Goal: Information Seeking & Learning: Learn about a topic

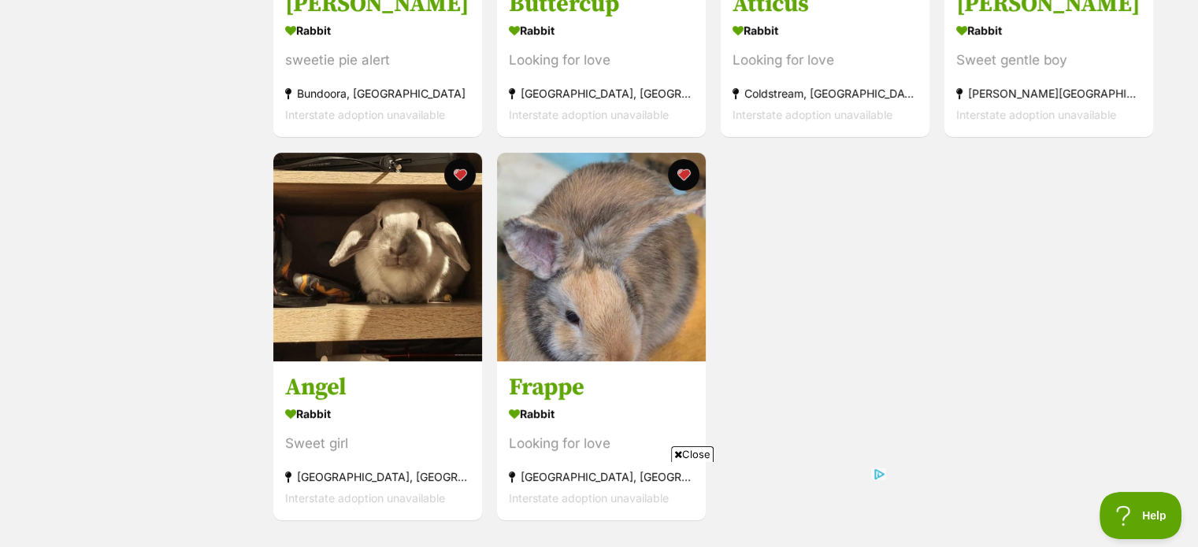
scroll to position [571, 0]
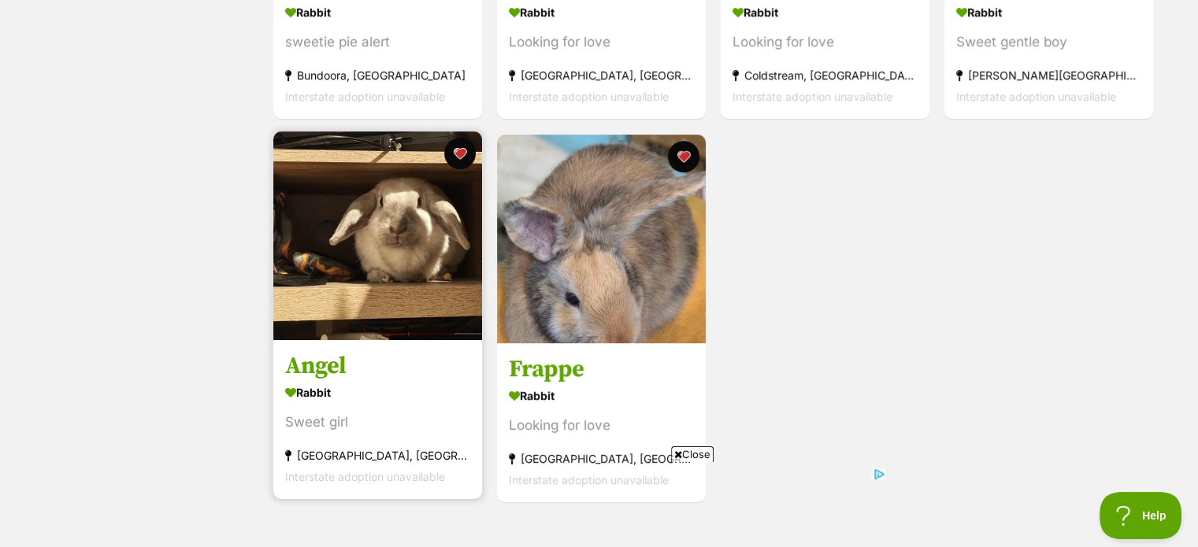
click at [394, 269] on img at bounding box center [377, 235] width 209 height 209
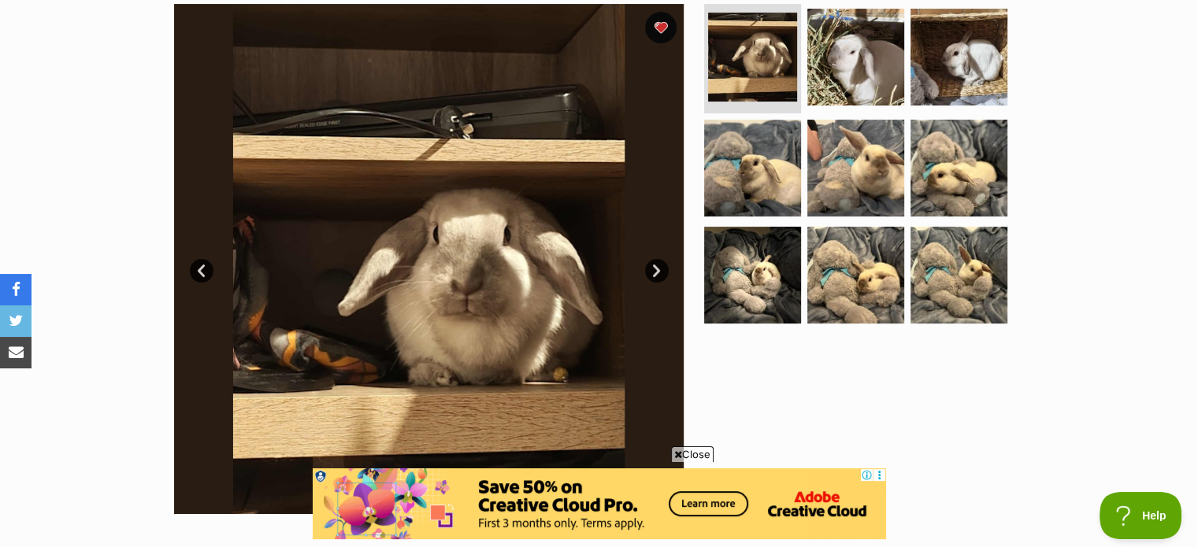
click at [653, 271] on link "Next" at bounding box center [657, 271] width 24 height 24
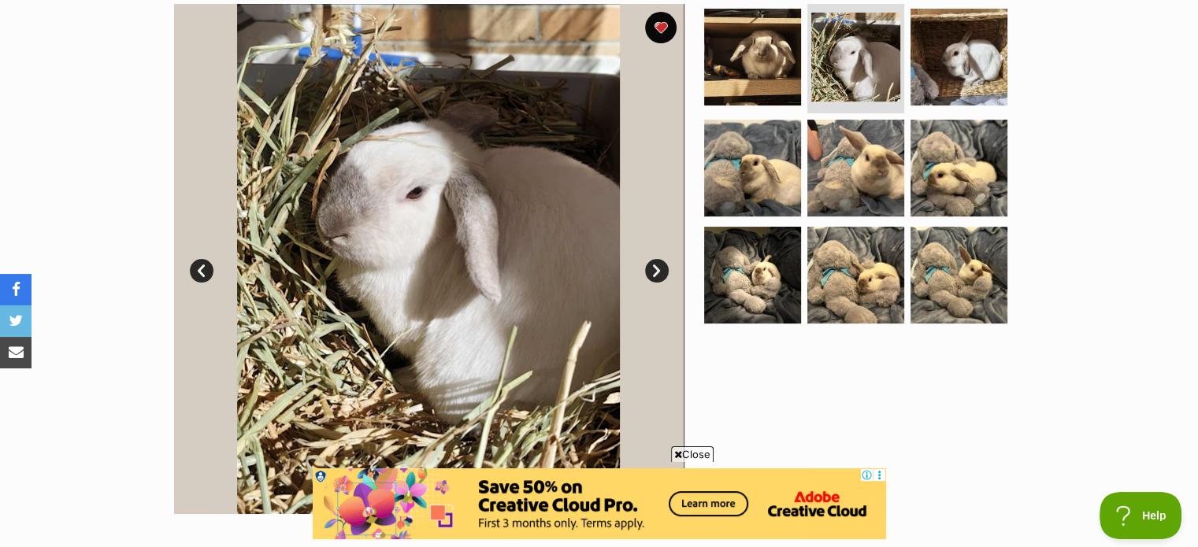
click at [653, 271] on link "Next" at bounding box center [657, 271] width 24 height 24
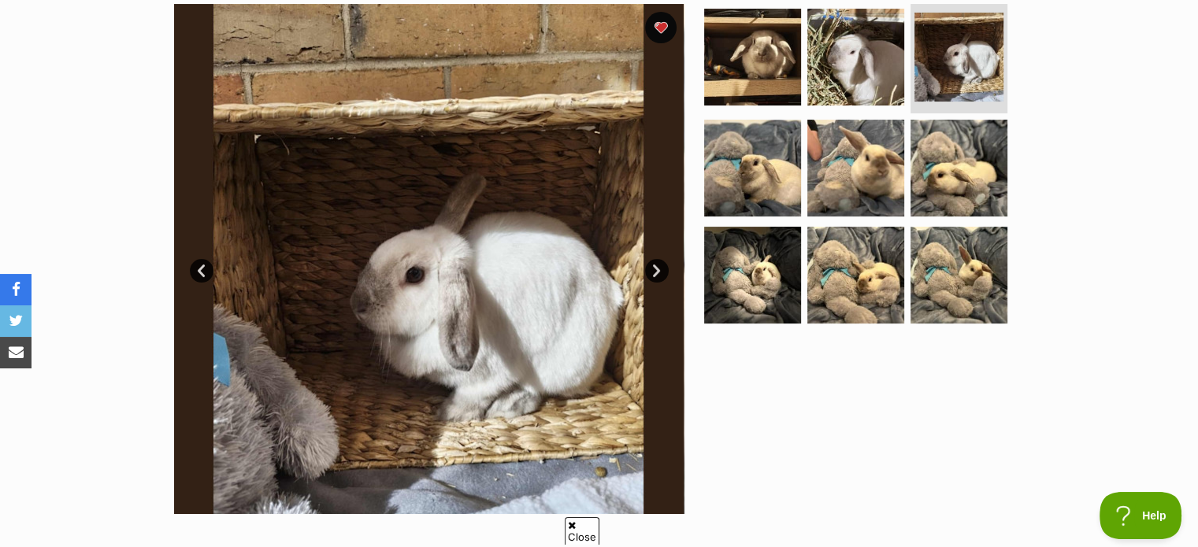
click at [653, 271] on link "Next" at bounding box center [657, 271] width 24 height 24
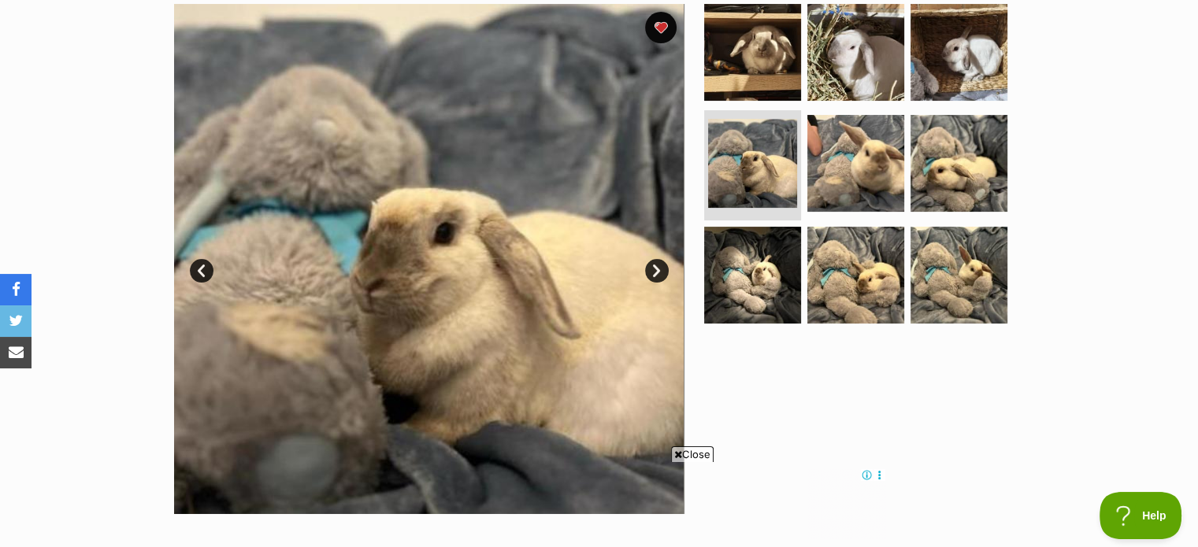
click at [653, 271] on link "Next" at bounding box center [657, 271] width 24 height 24
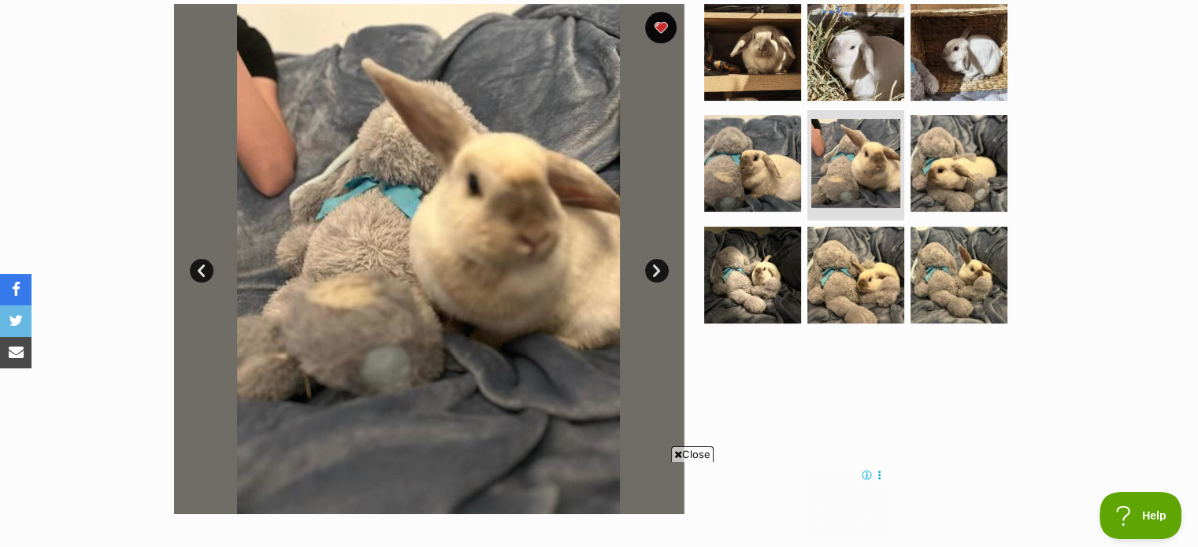
click at [653, 271] on link "Next" at bounding box center [657, 271] width 24 height 24
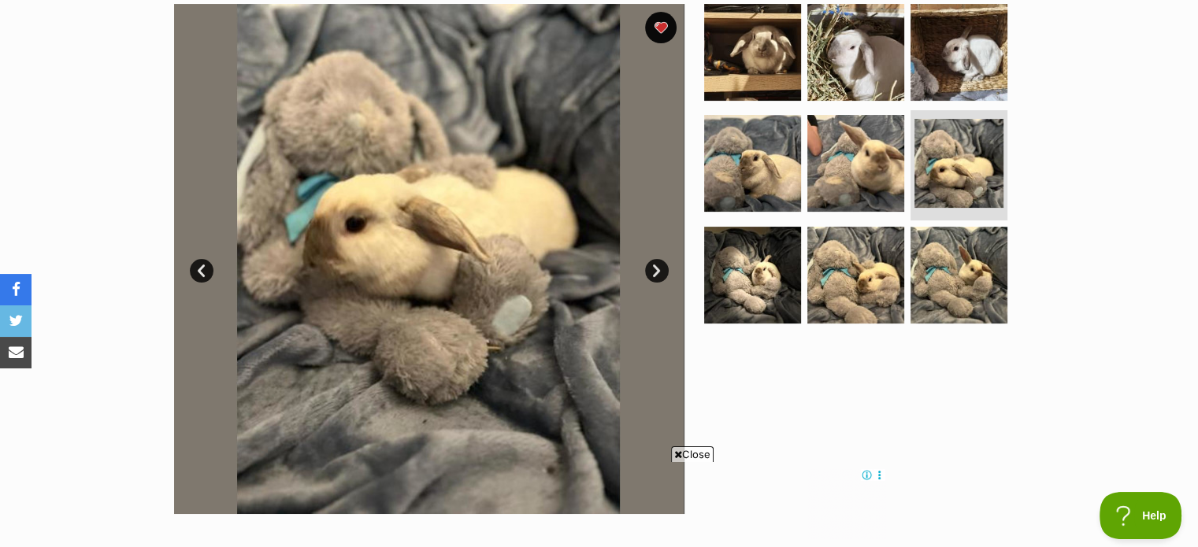
click at [653, 271] on link "Next" at bounding box center [657, 271] width 24 height 24
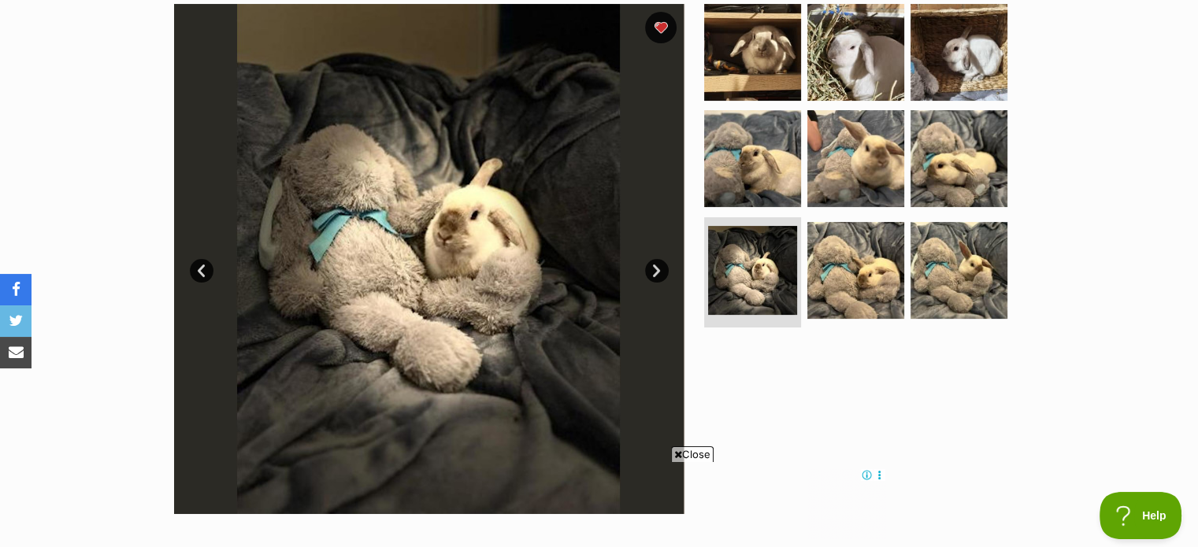
click at [653, 271] on link "Next" at bounding box center [657, 271] width 24 height 24
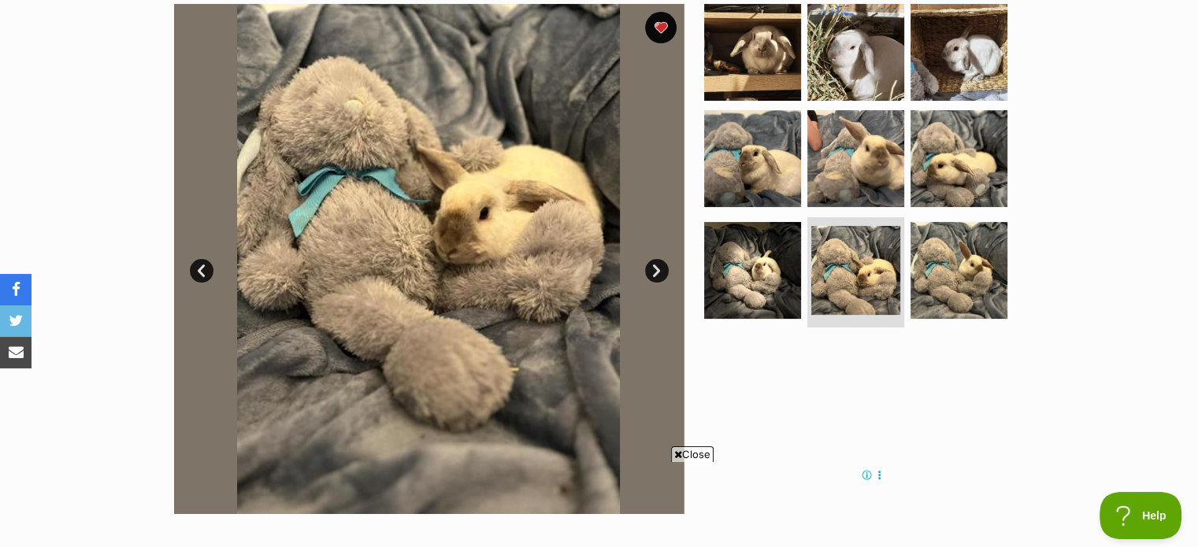
click at [653, 271] on link "Next" at bounding box center [657, 271] width 24 height 24
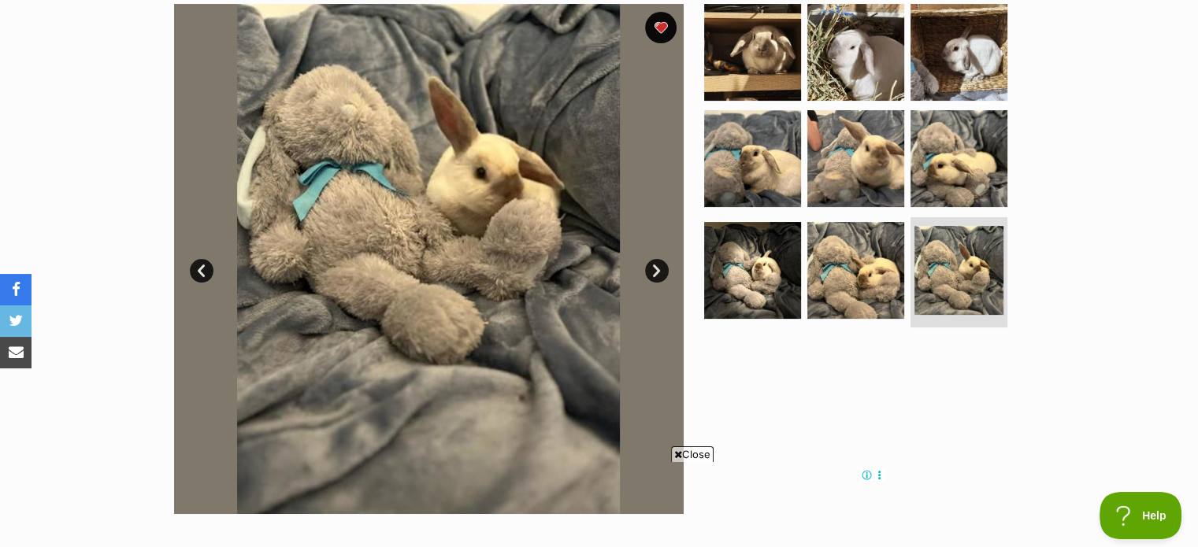
click at [653, 271] on link "Next" at bounding box center [657, 271] width 24 height 24
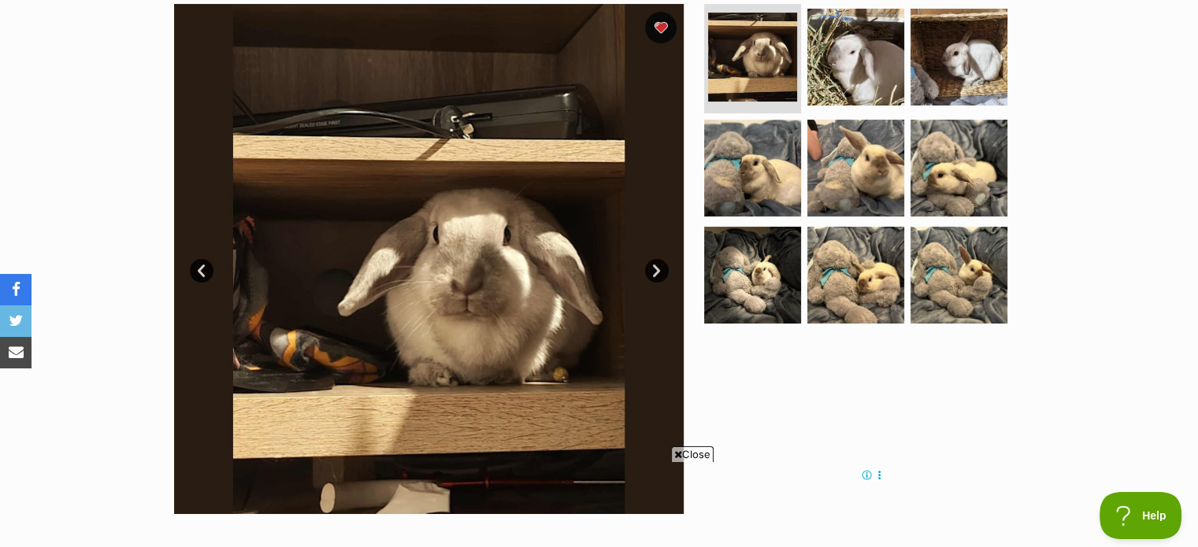
click at [653, 272] on link "Next" at bounding box center [657, 271] width 24 height 24
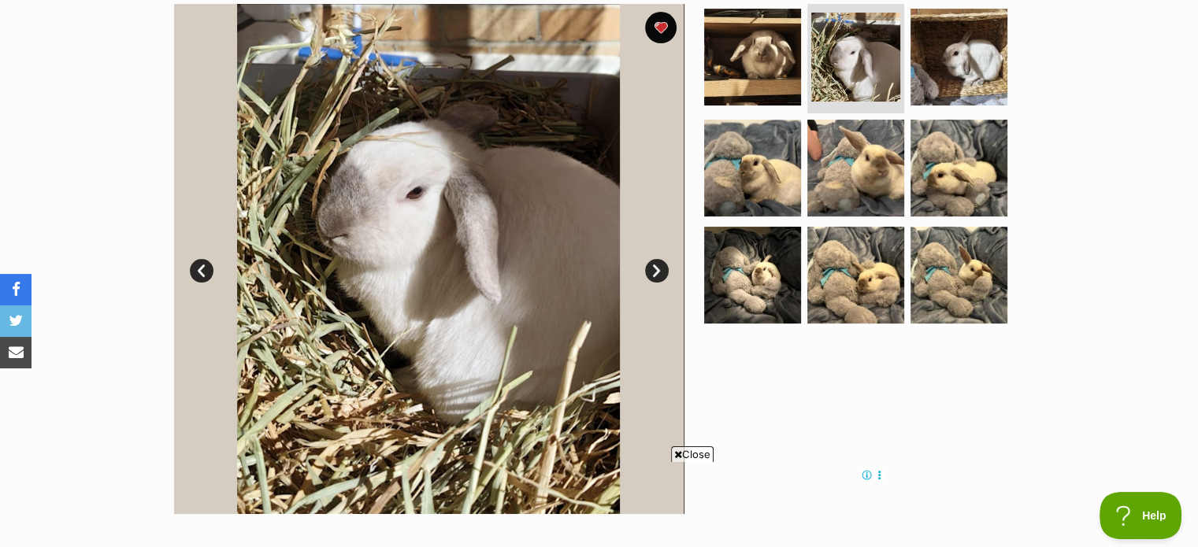
click at [653, 272] on link "Next" at bounding box center [657, 271] width 24 height 24
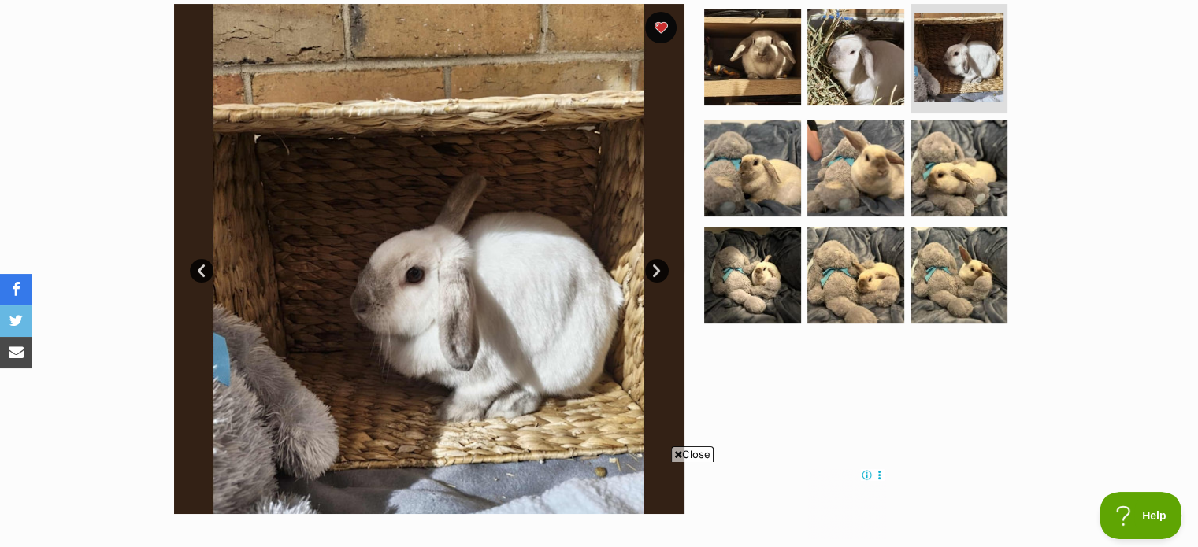
click at [653, 272] on link "Next" at bounding box center [657, 271] width 24 height 24
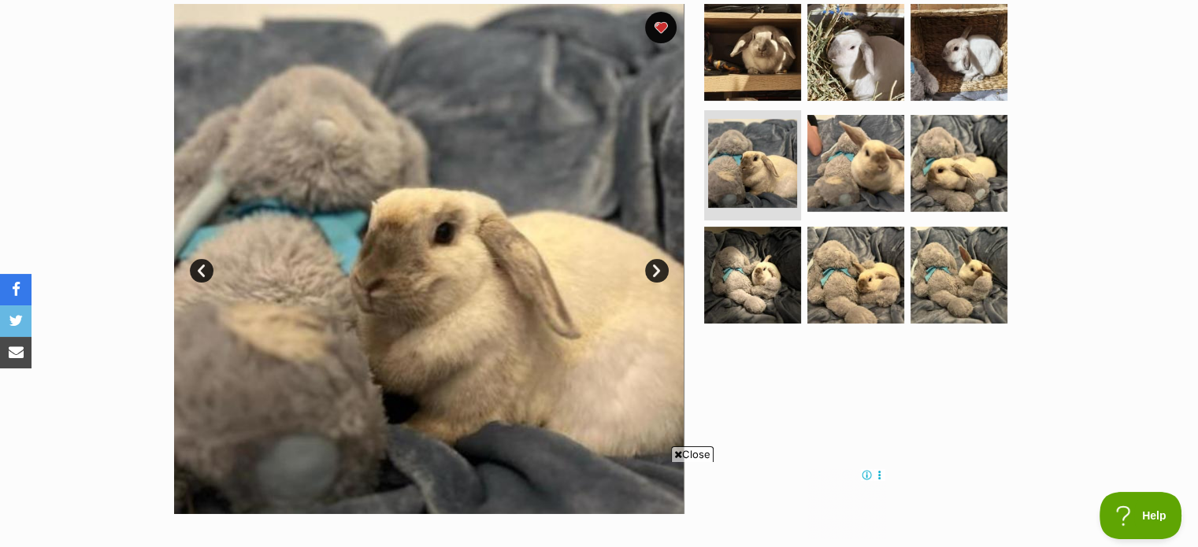
click at [653, 272] on link "Next" at bounding box center [657, 271] width 24 height 24
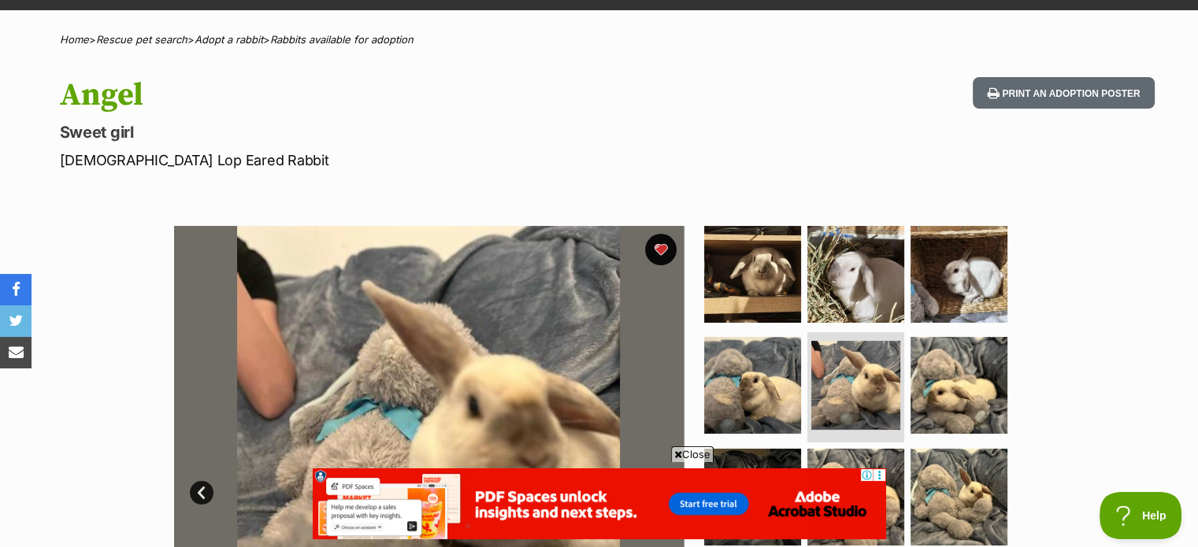
scroll to position [50, 0]
